Goal: Find specific page/section: Find specific page/section

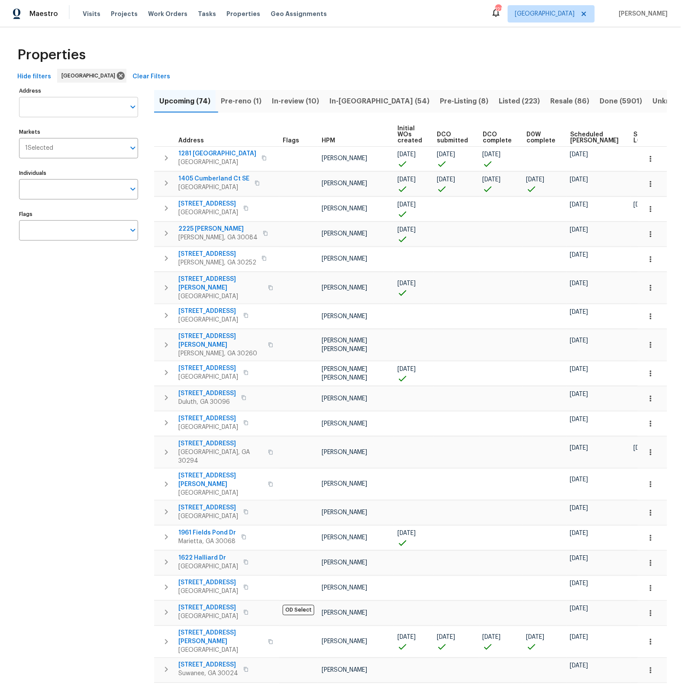
click at [62, 107] on input "Address" at bounding box center [72, 107] width 106 height 20
type input "14817"
click at [67, 130] on li "14817 Farnham Way Tampa FL 33624" at bounding box center [78, 129] width 119 height 14
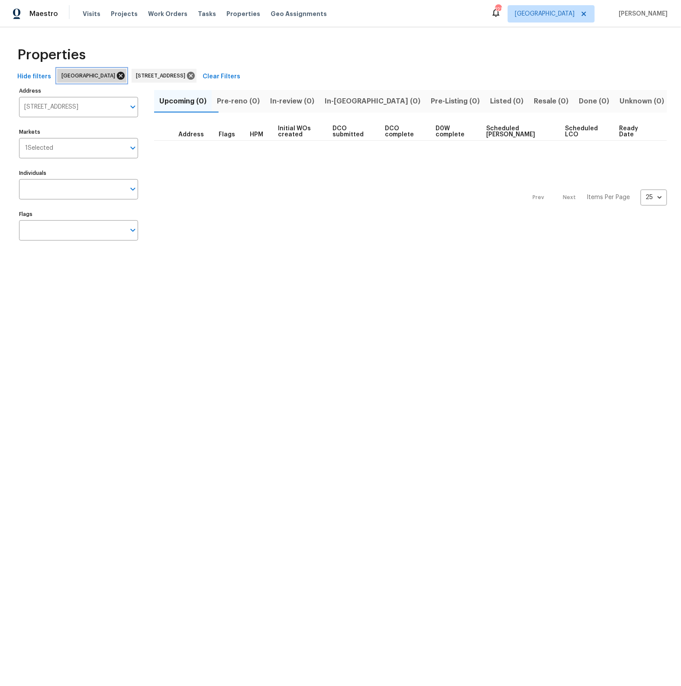
click at [117, 73] on icon at bounding box center [121, 76] width 8 height 8
click at [312, 101] on span "In-review (1)" at bounding box center [291, 101] width 42 height 12
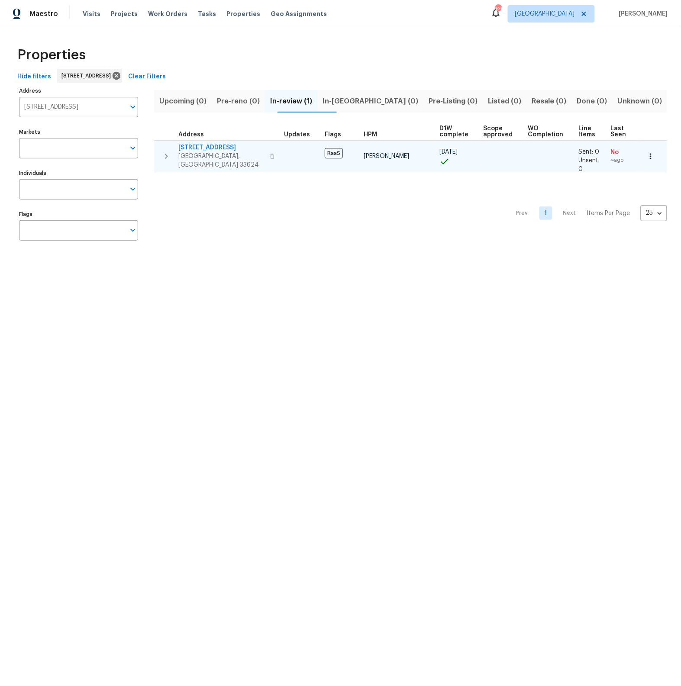
click at [213, 146] on span "14817 Farnham Way" at bounding box center [221, 147] width 86 height 9
click at [200, 148] on span "14817 Farnham Way" at bounding box center [221, 147] width 86 height 9
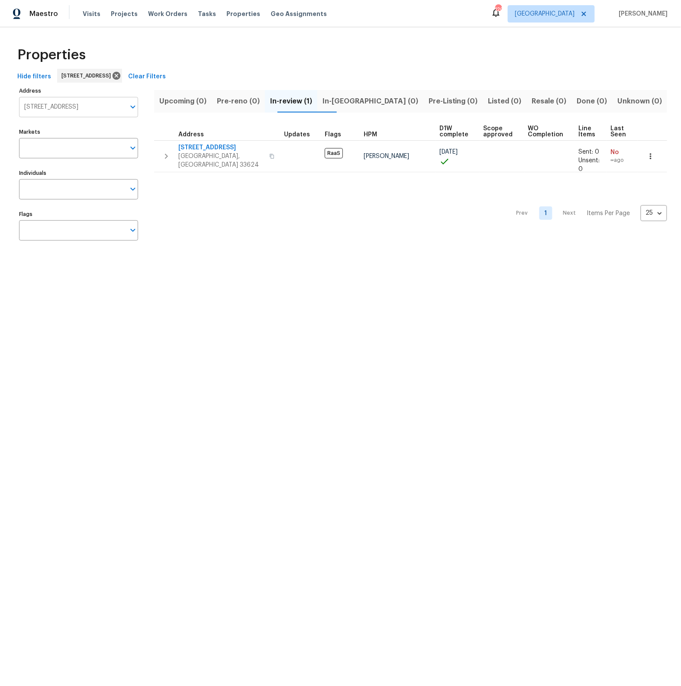
click at [74, 107] on input "14817 Farnham Way Tampa FL 33624" at bounding box center [72, 107] width 106 height 20
type input "234 tahquitz"
click at [70, 128] on li "234 Tahquitz Pl Palmdale CA 93550" at bounding box center [78, 129] width 119 height 14
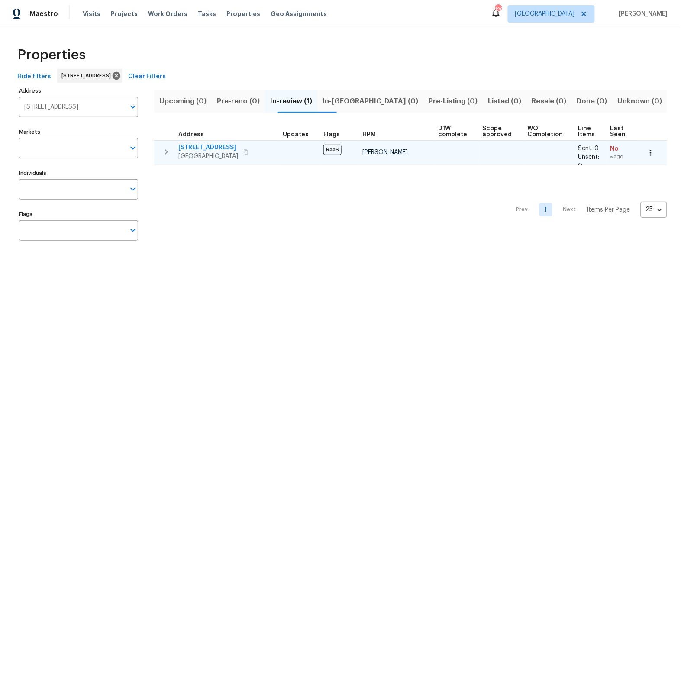
click at [206, 148] on span "234 Tahquitz Pl" at bounding box center [208, 147] width 60 height 9
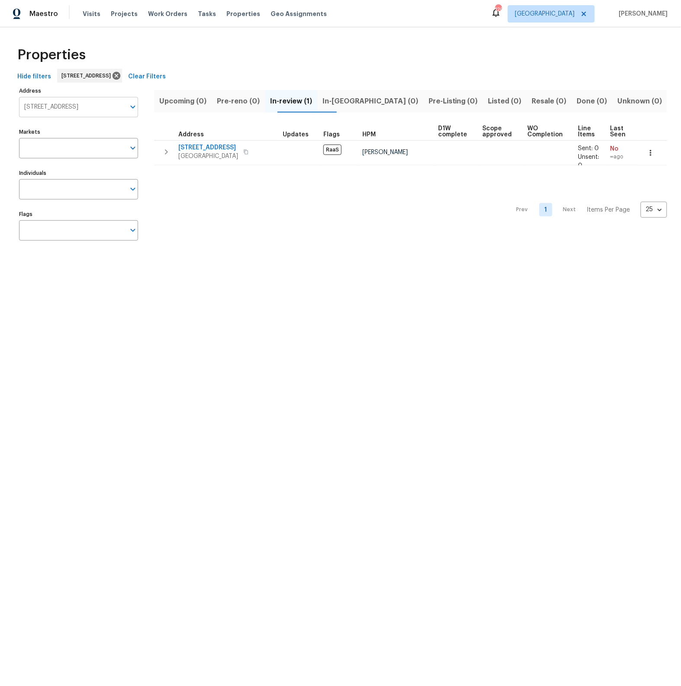
click at [72, 108] on input "234 Tahquitz Pl Palmdale CA 93550" at bounding box center [72, 107] width 106 height 20
type input "7478"
click at [57, 130] on li "7478 NW 17th Dr Hollywood FL 33024" at bounding box center [78, 129] width 119 height 14
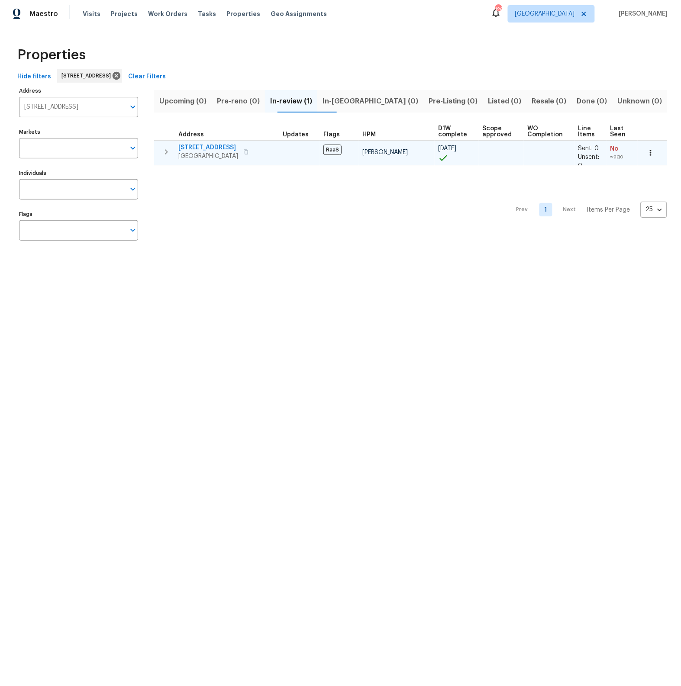
click at [202, 148] on span "7478 NW 17th Dr" at bounding box center [208, 147] width 60 height 9
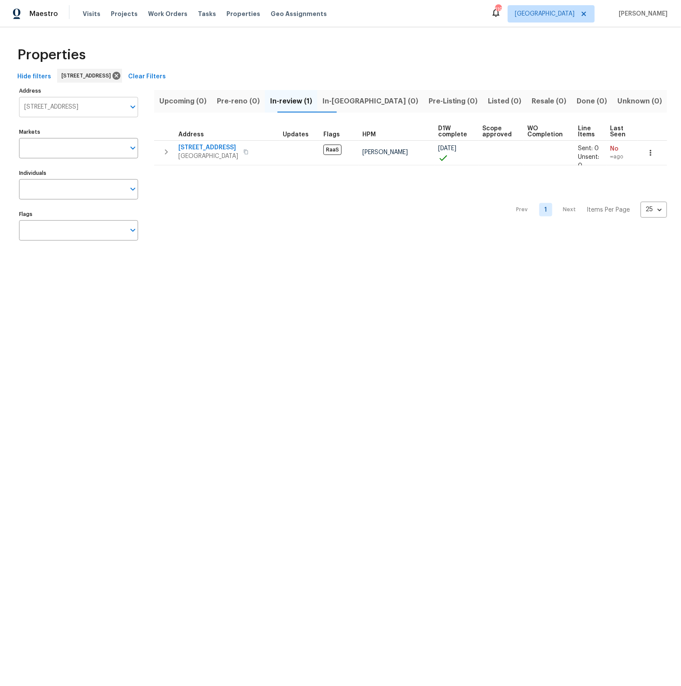
click at [39, 108] on input "7478 NW 17th Dr Hollywood FL 33024" at bounding box center [72, 107] width 106 height 20
type input "14817"
click at [31, 126] on li "14817 Farnham Way Tampa FL 33624" at bounding box center [78, 129] width 119 height 14
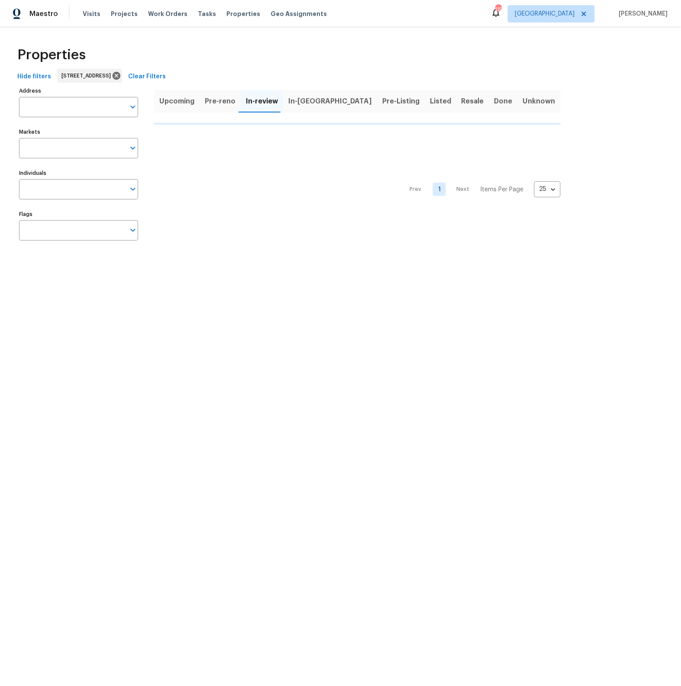
type input "14817 Farnham Way Tampa FL 33624"
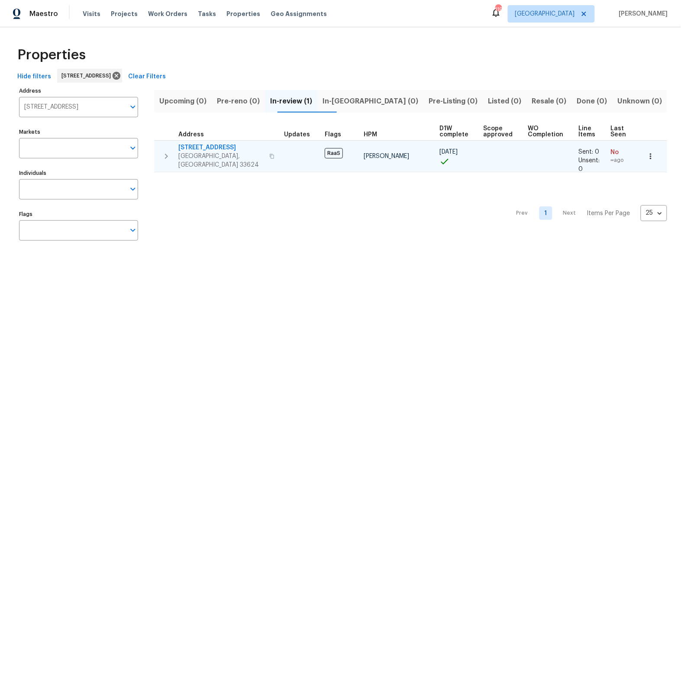
click at [202, 148] on span "[STREET_ADDRESS]" at bounding box center [221, 147] width 86 height 9
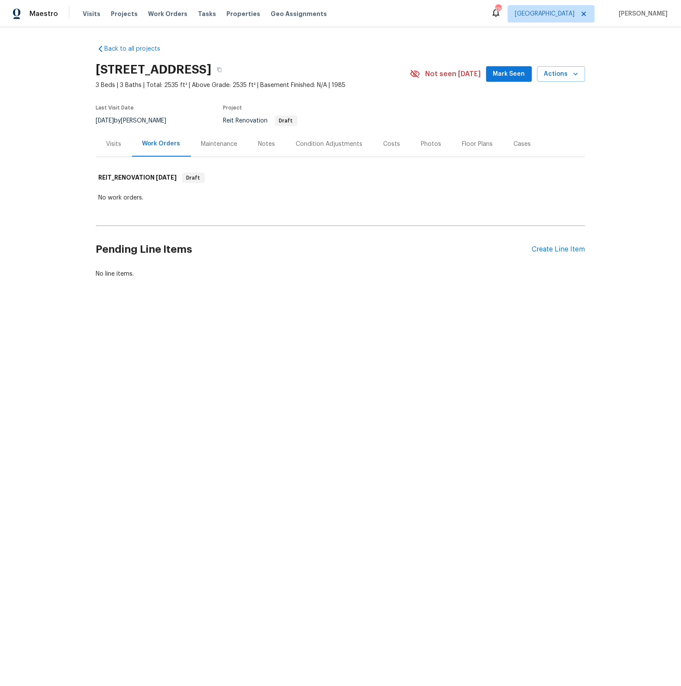
click at [114, 145] on div "Visits" at bounding box center [113, 144] width 15 height 9
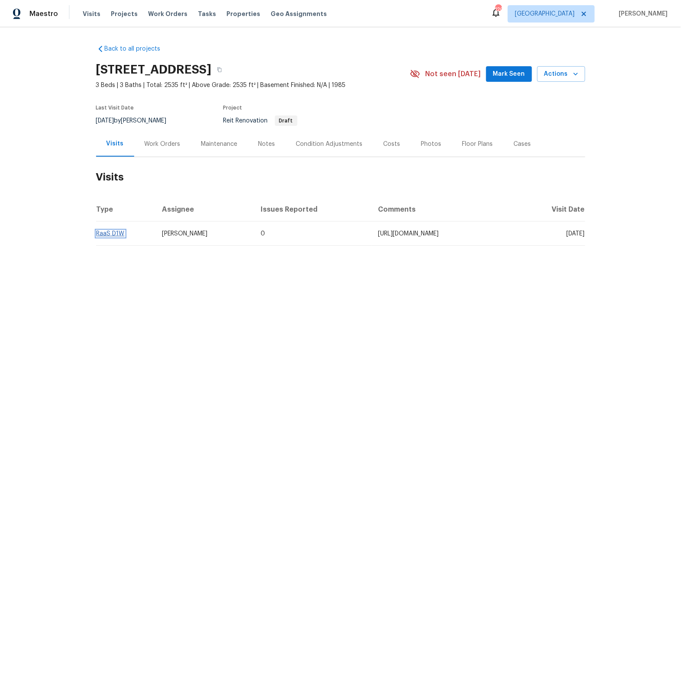
click at [115, 235] on link "RaaS D1W" at bounding box center [111, 234] width 28 height 6
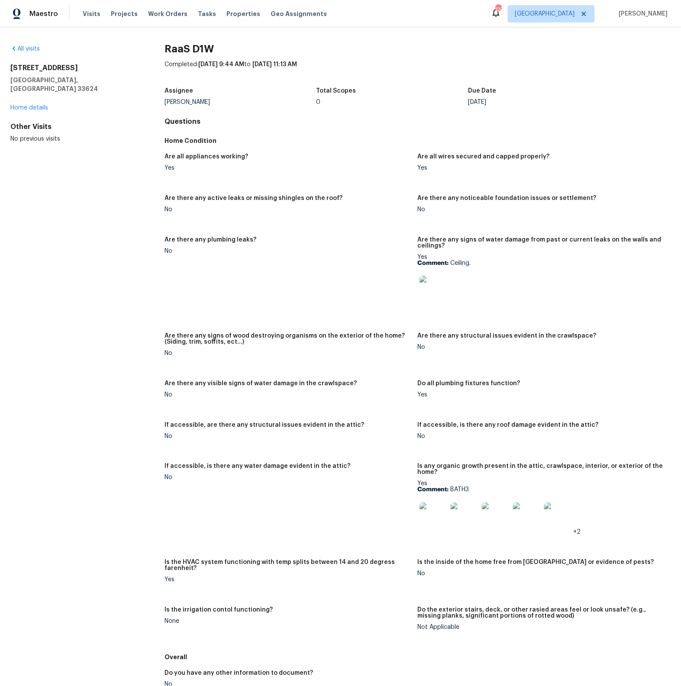
scroll to position [116, 0]
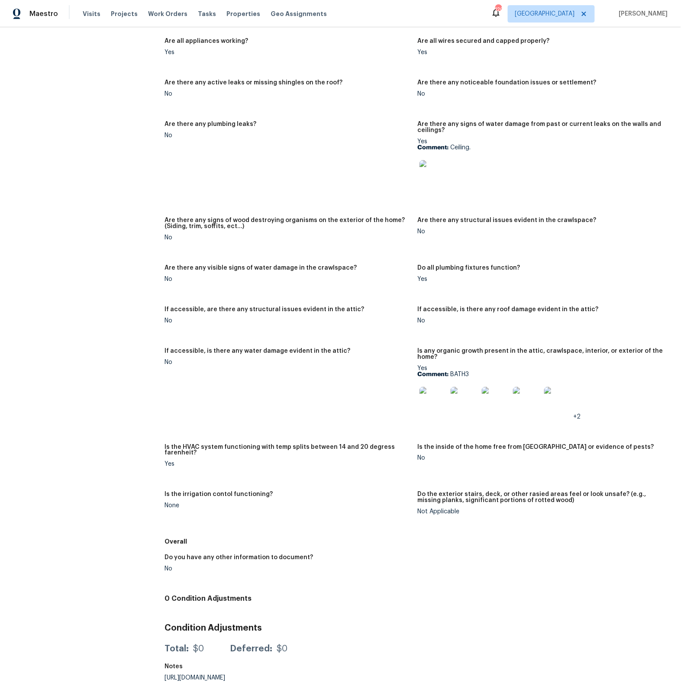
click at [433, 396] on img at bounding box center [433, 401] width 28 height 28
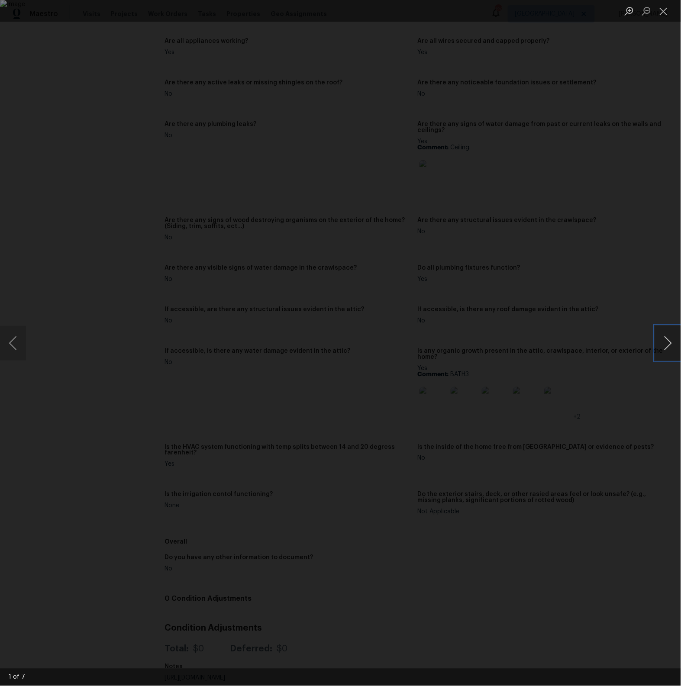
click at [665, 348] on button "Next image" at bounding box center [668, 343] width 26 height 35
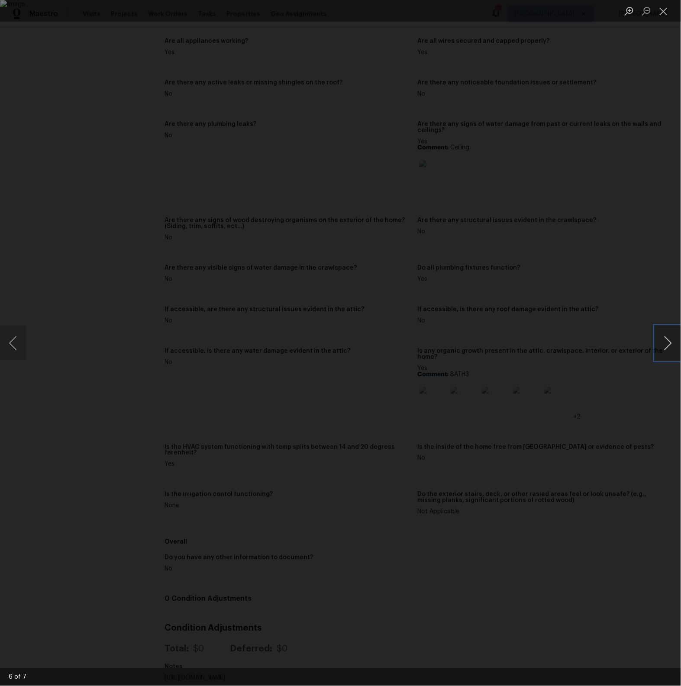
click at [665, 348] on button "Next image" at bounding box center [668, 343] width 26 height 35
click at [668, 8] on button "Close lightbox" at bounding box center [663, 10] width 17 height 15
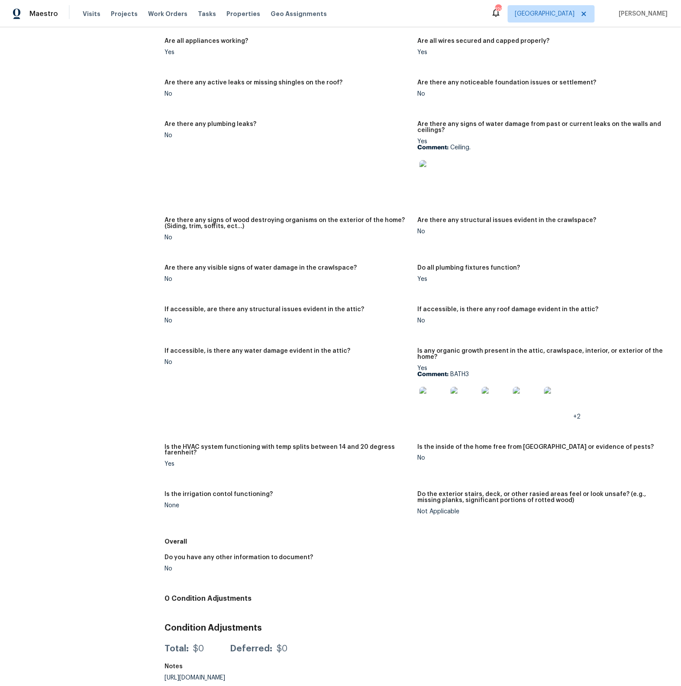
click at [439, 176] on img at bounding box center [433, 174] width 28 height 28
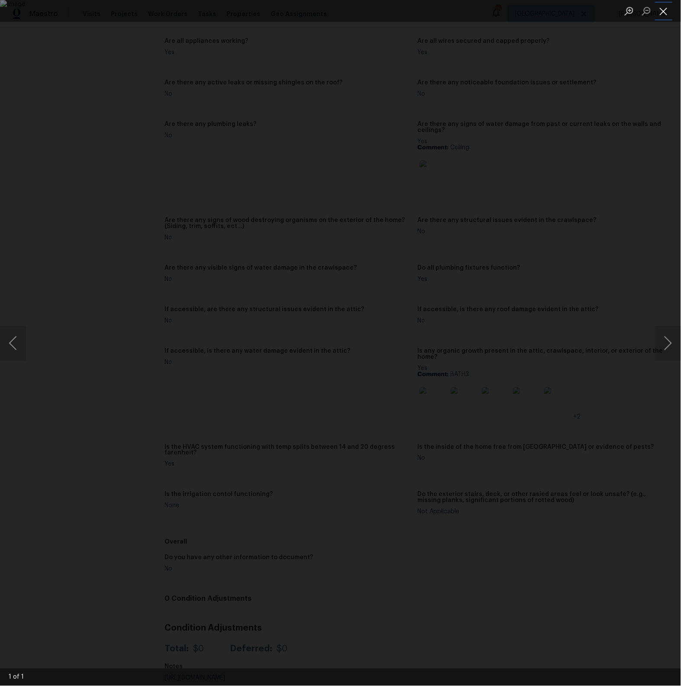
click at [669, 10] on button "Close lightbox" at bounding box center [663, 10] width 17 height 15
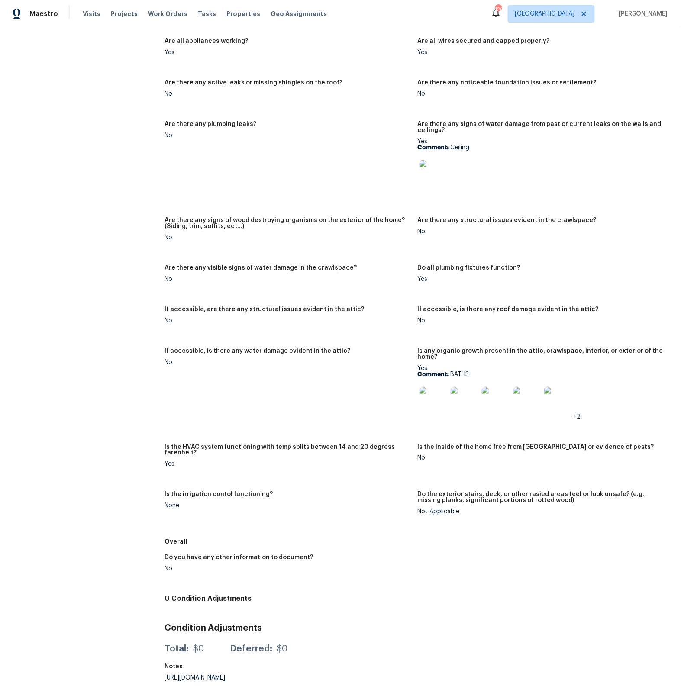
scroll to position [0, 0]
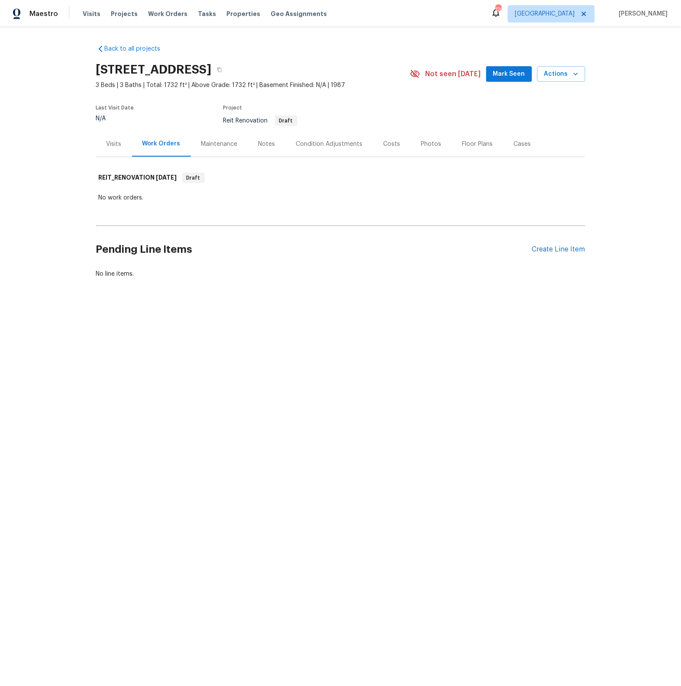
click at [111, 145] on div "Visits" at bounding box center [113, 144] width 15 height 9
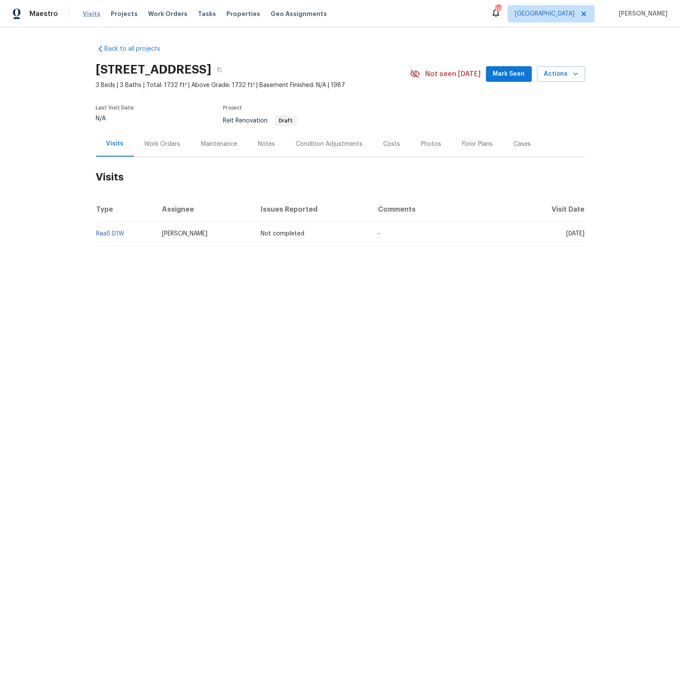
click at [83, 13] on span "Visits" at bounding box center [92, 14] width 18 height 9
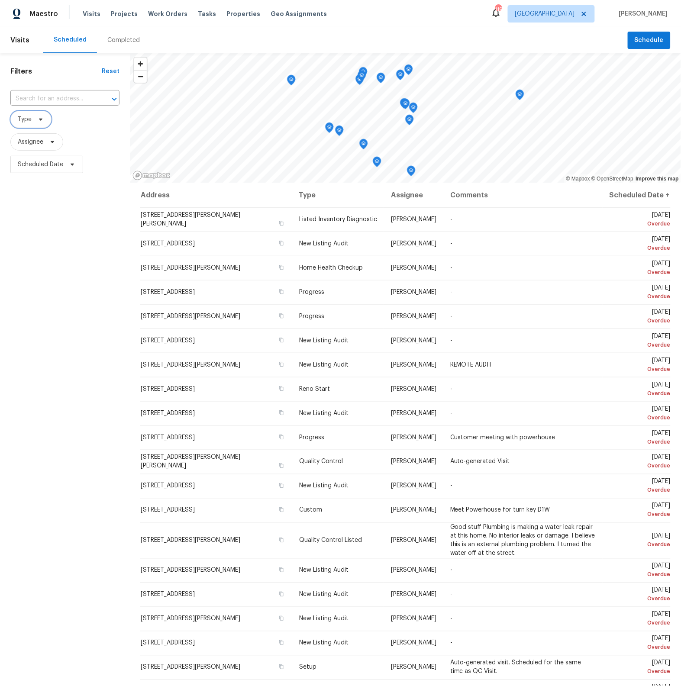
click at [39, 119] on icon at bounding box center [40, 119] width 7 height 7
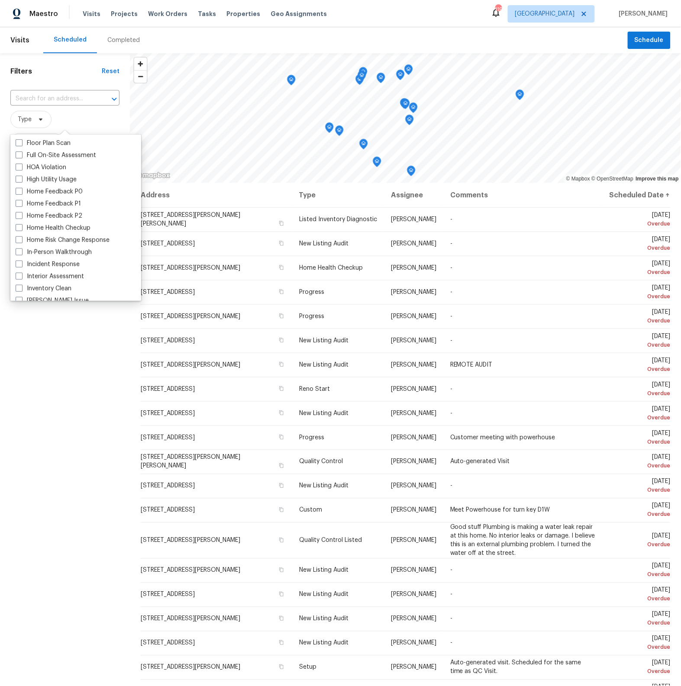
scroll to position [251, 0]
click at [19, 229] on span at bounding box center [19, 229] width 7 height 7
click at [19, 229] on input "In-Person Walkthrough" at bounding box center [19, 229] width 6 height 6
checkbox input "true"
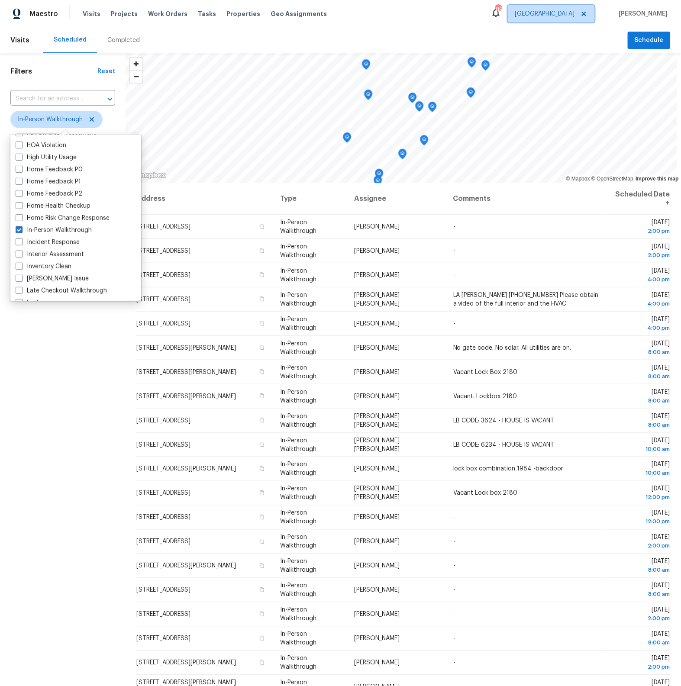
click at [574, 17] on span "[GEOGRAPHIC_DATA]" at bounding box center [545, 14] width 60 height 9
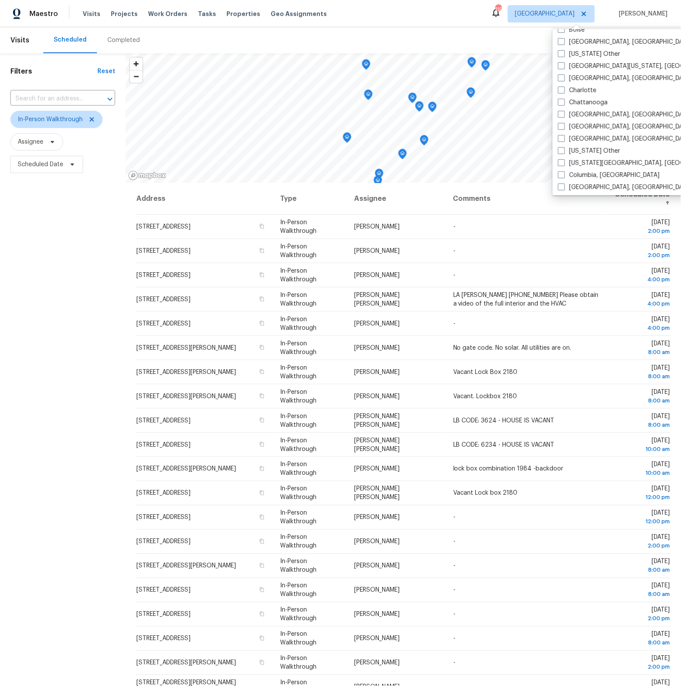
scroll to position [132, 0]
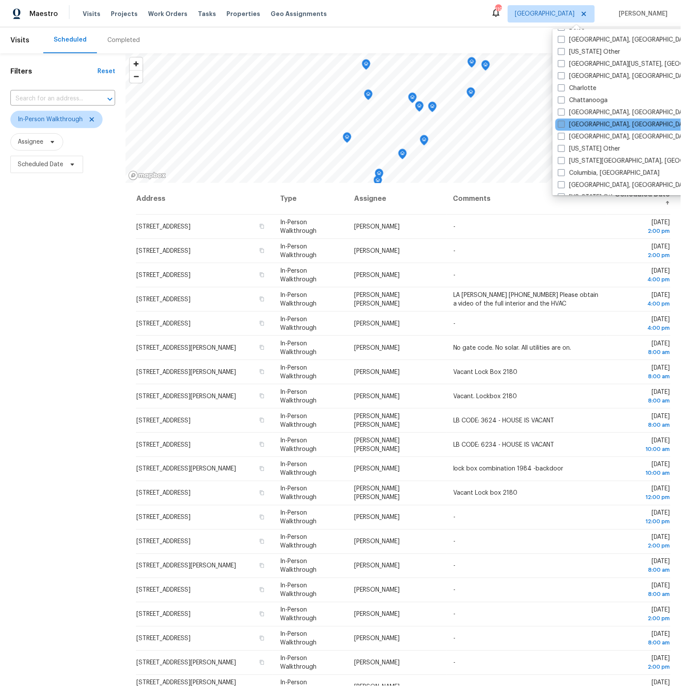
click at [564, 122] on span at bounding box center [561, 124] width 7 height 7
click at [564, 122] on input "Cincinnati, OH" at bounding box center [561, 123] width 6 height 6
checkbox input "true"
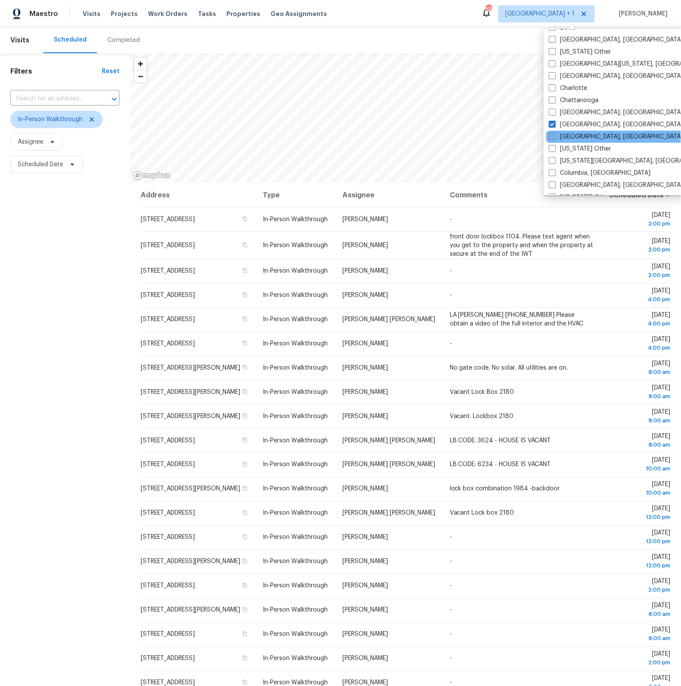
click at [554, 135] on span at bounding box center [552, 136] width 7 height 7
click at [554, 135] on input "Cleveland, OH" at bounding box center [552, 135] width 6 height 6
checkbox input "true"
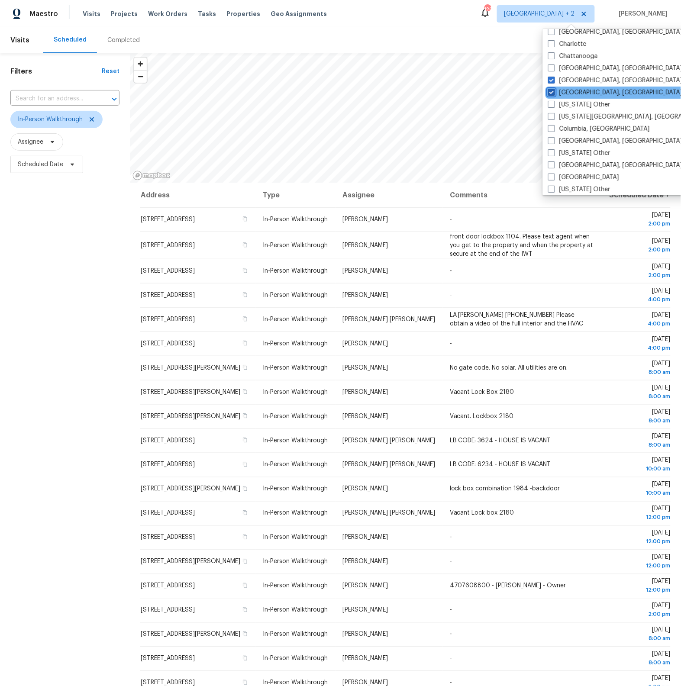
scroll to position [177, 0]
click at [552, 137] on span at bounding box center [551, 140] width 7 height 7
click at [552, 137] on input "Columbus, OH" at bounding box center [551, 139] width 6 height 6
checkbox input "true"
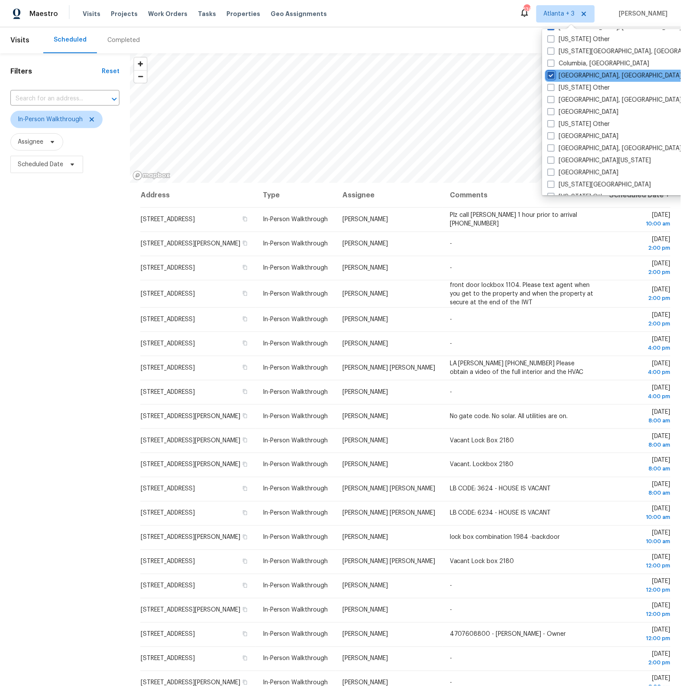
scroll to position [243, 0]
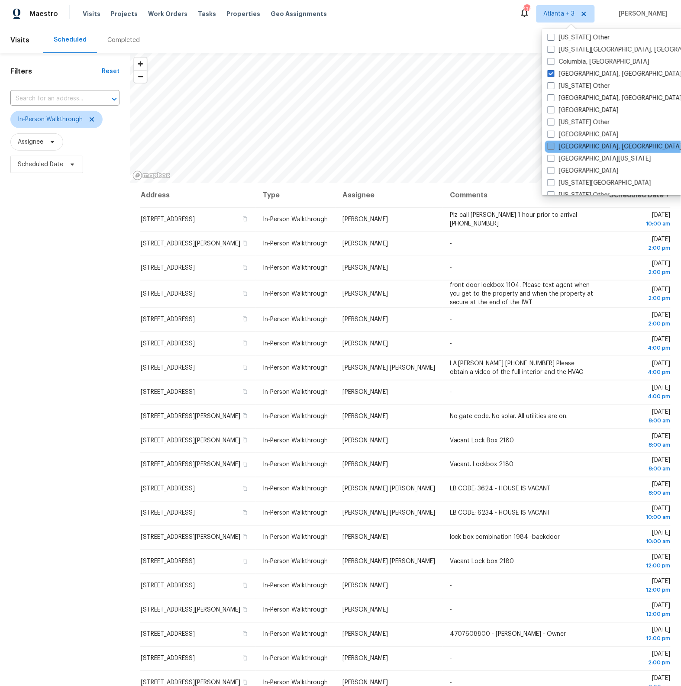
click at [551, 144] on span at bounding box center [551, 146] width 7 height 7
click at [551, 144] on input "Detroit, MI" at bounding box center [551, 145] width 6 height 6
checkbox input "true"
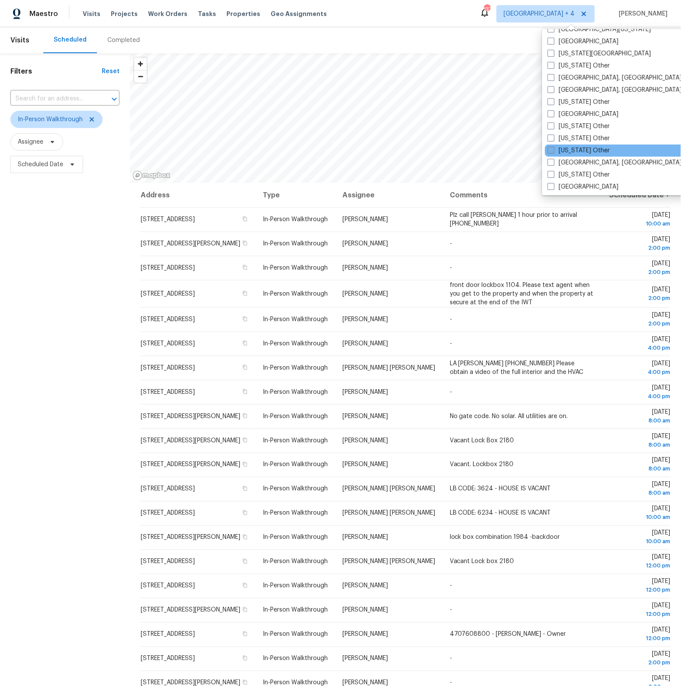
scroll to position [373, 0]
click at [552, 162] on span at bounding box center [551, 161] width 7 height 7
click at [552, 162] on input "Indianapolis, IN" at bounding box center [551, 161] width 6 height 6
checkbox input "true"
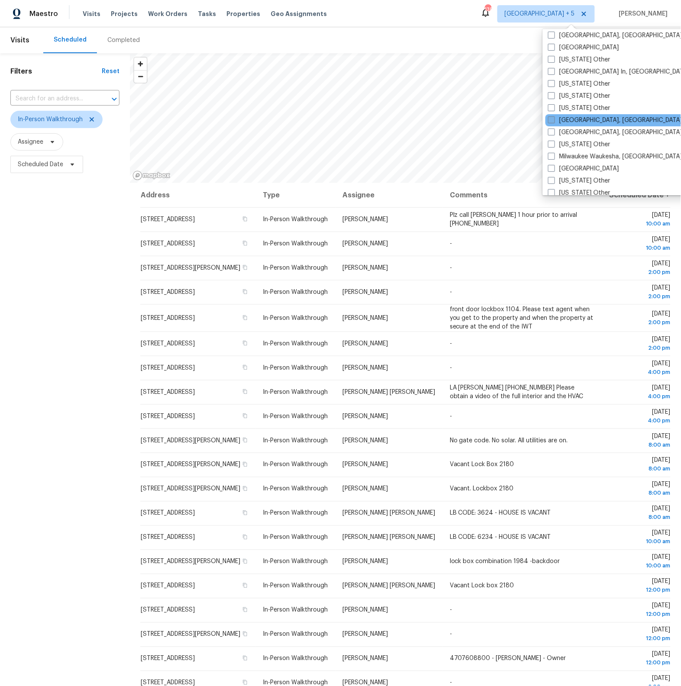
scroll to position [611, 0]
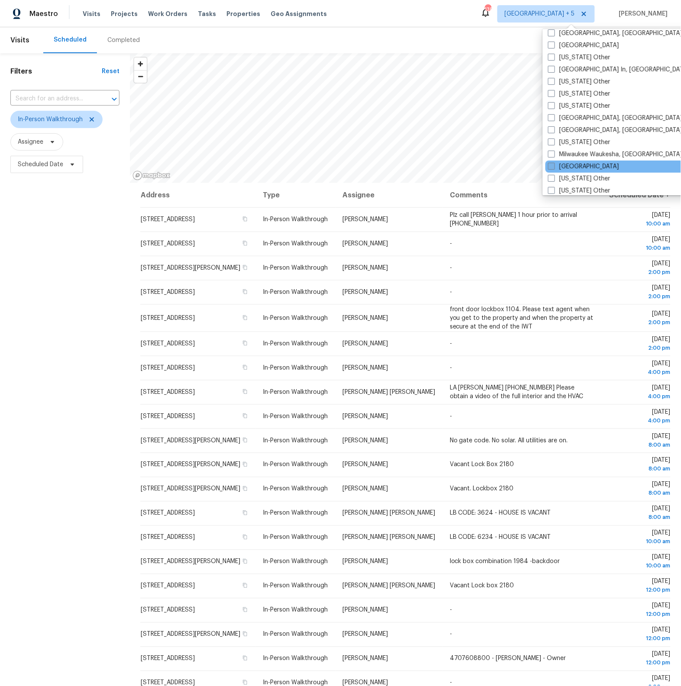
click at [551, 166] on span at bounding box center [551, 166] width 7 height 7
click at [551, 166] on input "Minneapolis" at bounding box center [551, 165] width 6 height 6
checkbox input "true"
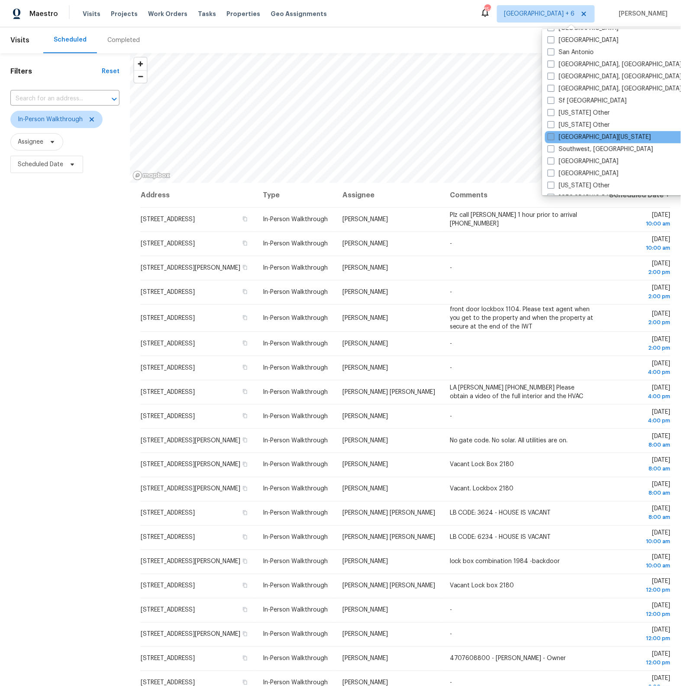
scroll to position [1150, 0]
click at [551, 161] on span at bounding box center [551, 160] width 7 height 7
click at [551, 161] on input "St Louis" at bounding box center [551, 160] width 6 height 6
checkbox input "true"
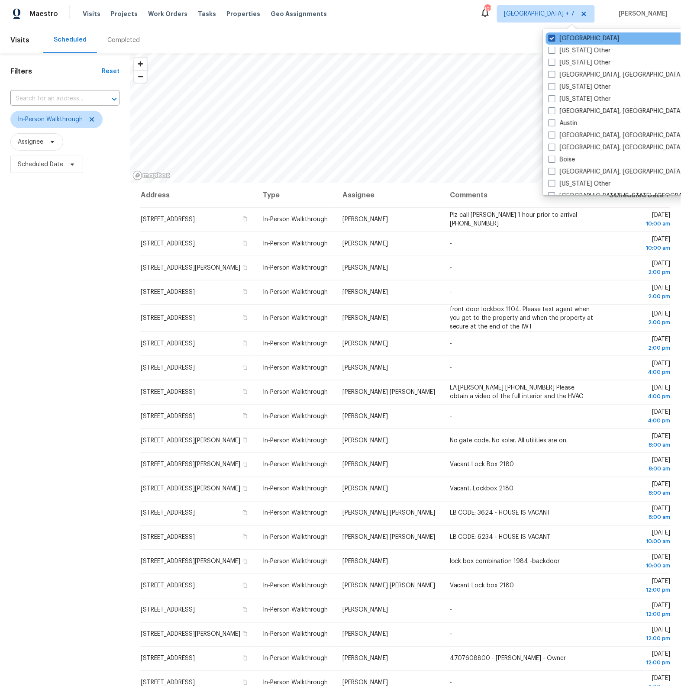
click at [549, 39] on span at bounding box center [551, 38] width 7 height 7
click at [549, 39] on input "[GEOGRAPHIC_DATA]" at bounding box center [551, 37] width 6 height 6
checkbox input "false"
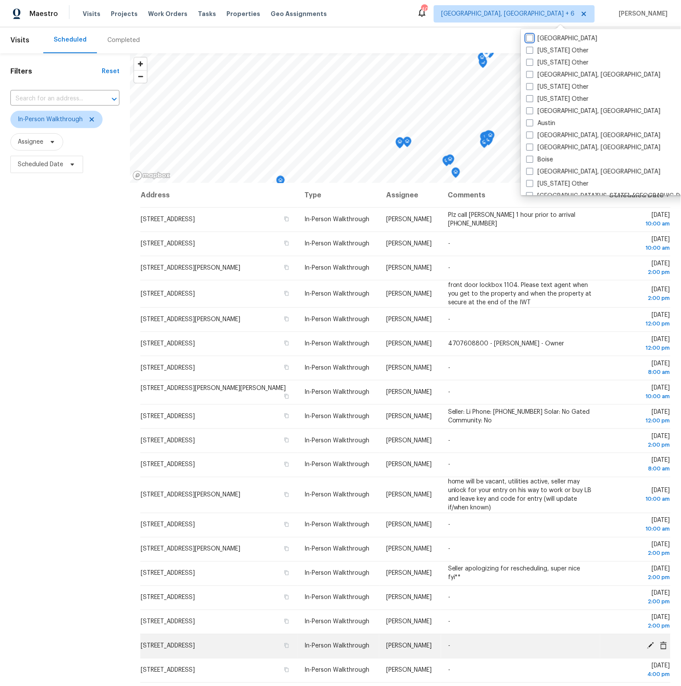
scroll to position [46, 0]
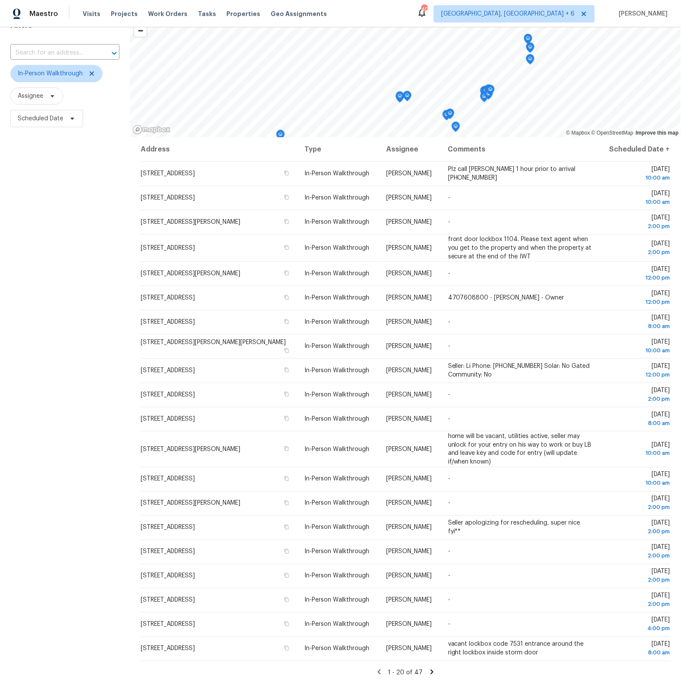
click at [430, 672] on icon at bounding box center [431, 672] width 3 height 5
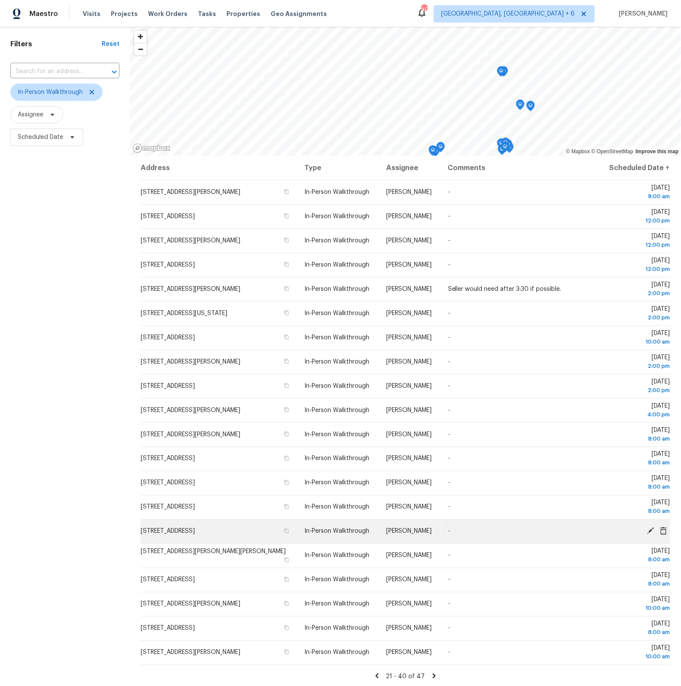
scroll to position [0, 0]
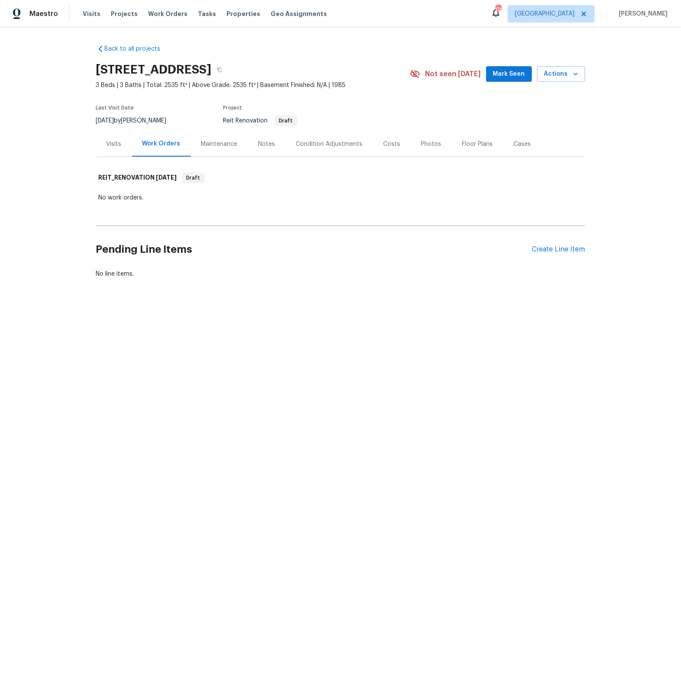
click at [116, 145] on div "Visits" at bounding box center [113, 144] width 15 height 9
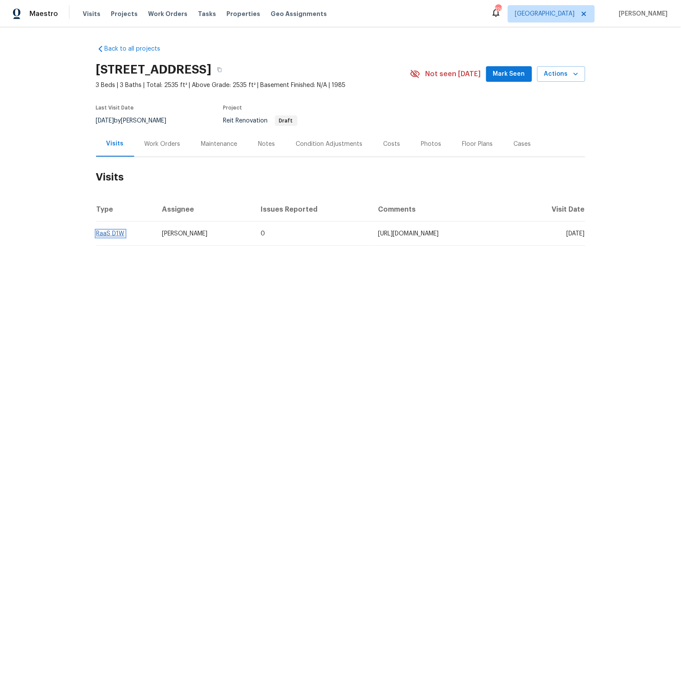
click at [118, 232] on link "RaaS D1W" at bounding box center [111, 234] width 28 height 6
